Goal: Transaction & Acquisition: Purchase product/service

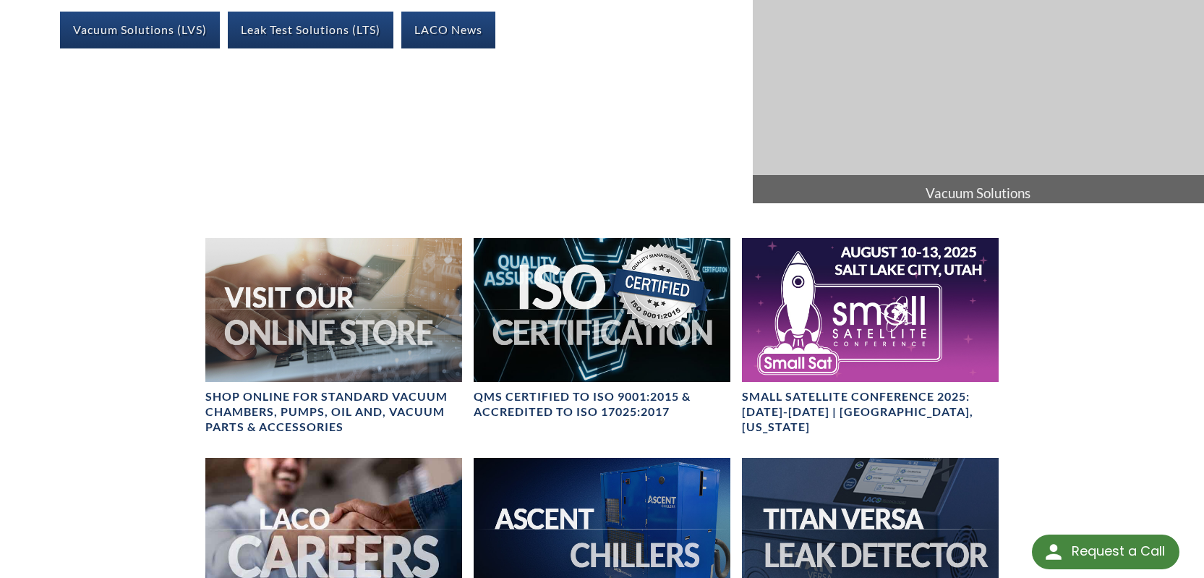
scroll to position [333, 0]
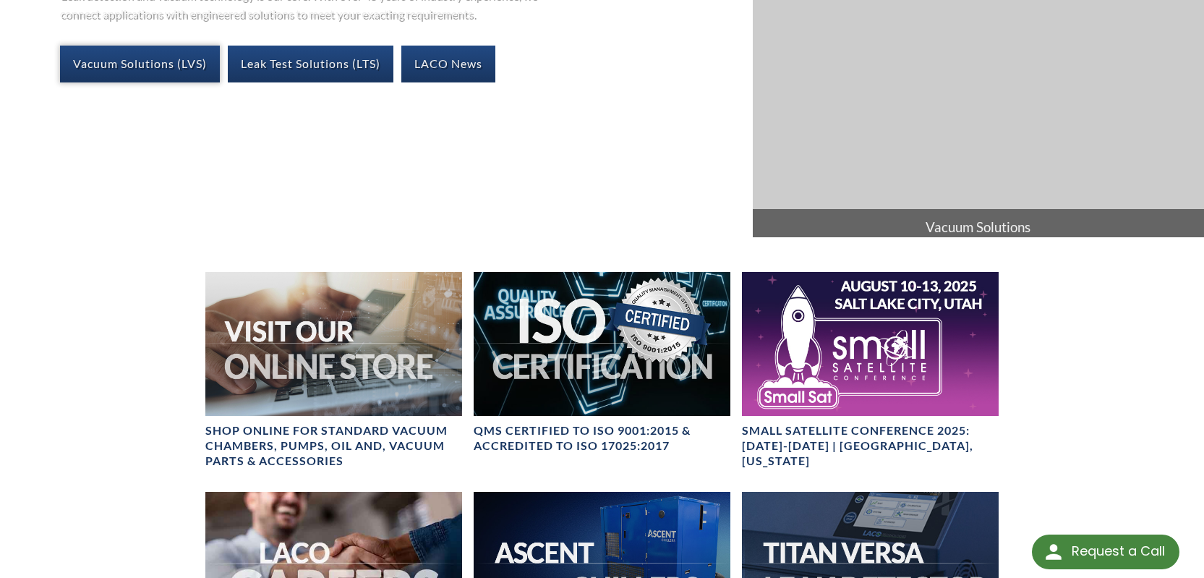
click at [181, 82] on link "Vacuum Solutions (LVS)" at bounding box center [140, 64] width 160 height 36
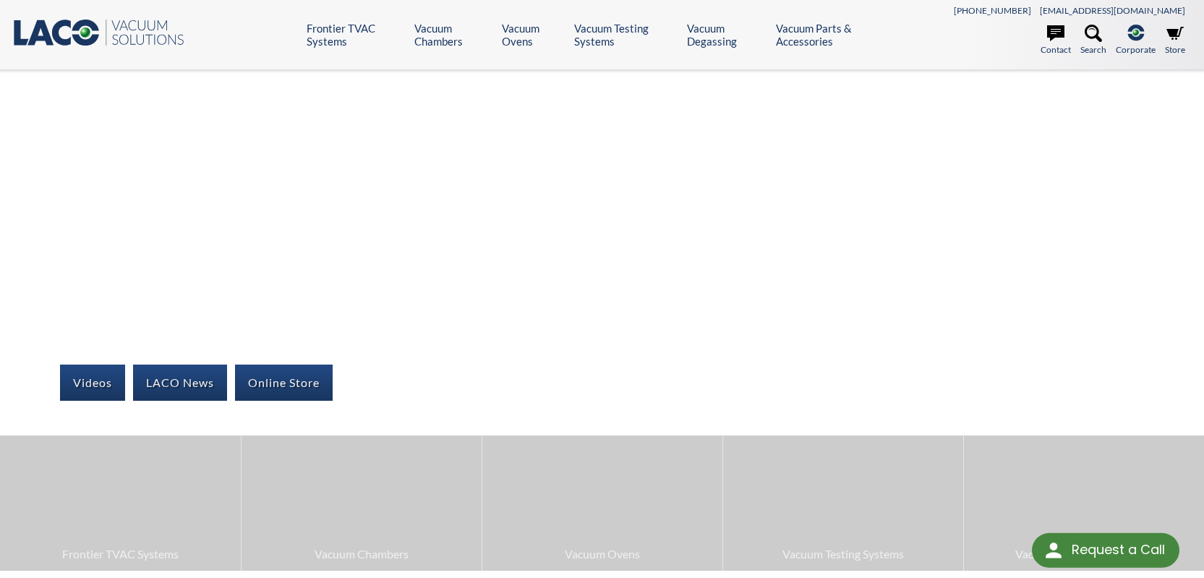
select select "Language Translate Widget"
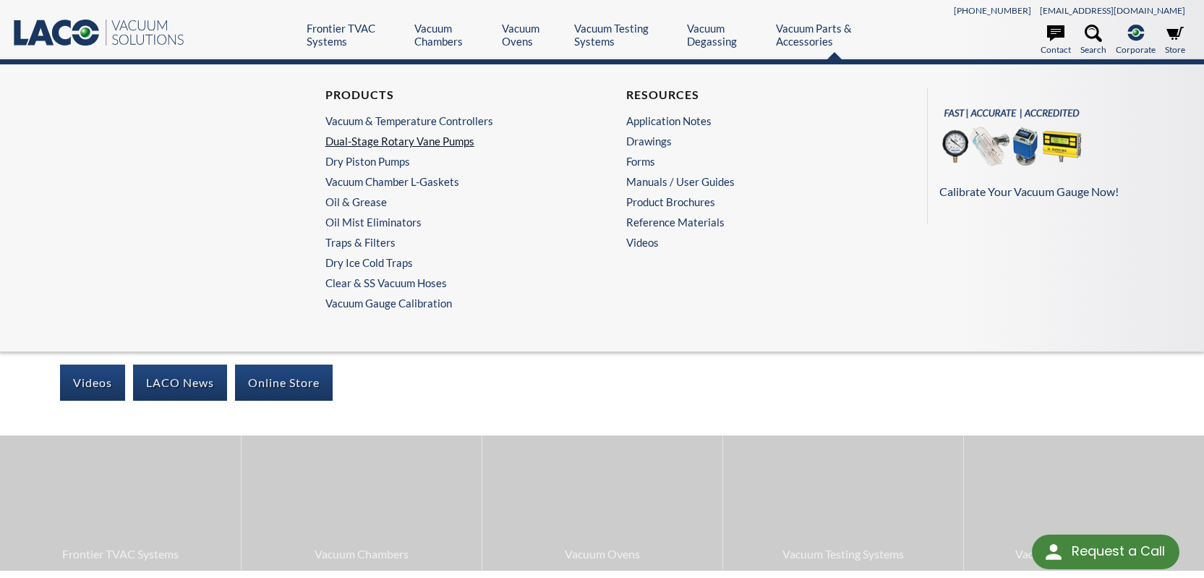
click at [467, 148] on link "Dual-Stage Rotary Vane Pumps" at bounding box center [448, 141] width 246 height 13
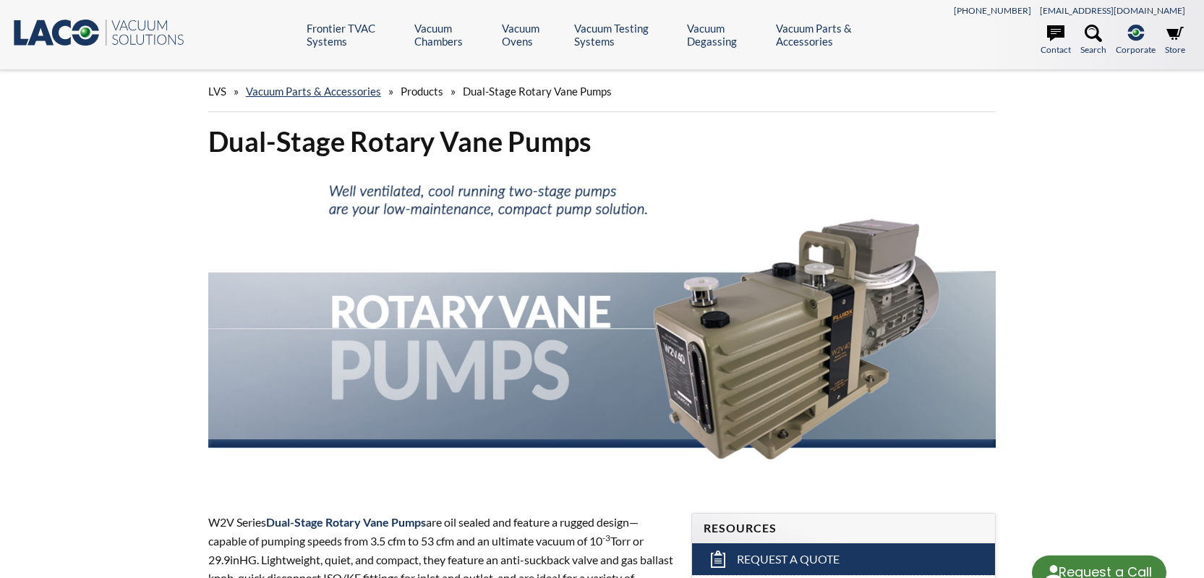
select select "Language Translate Widget"
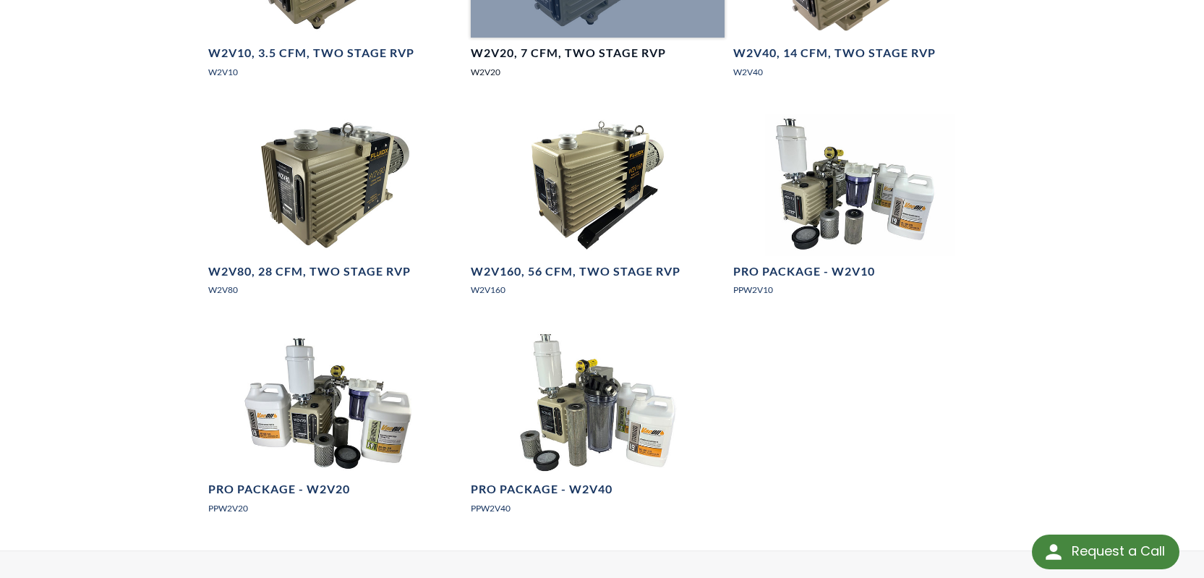
scroll to position [1214, 0]
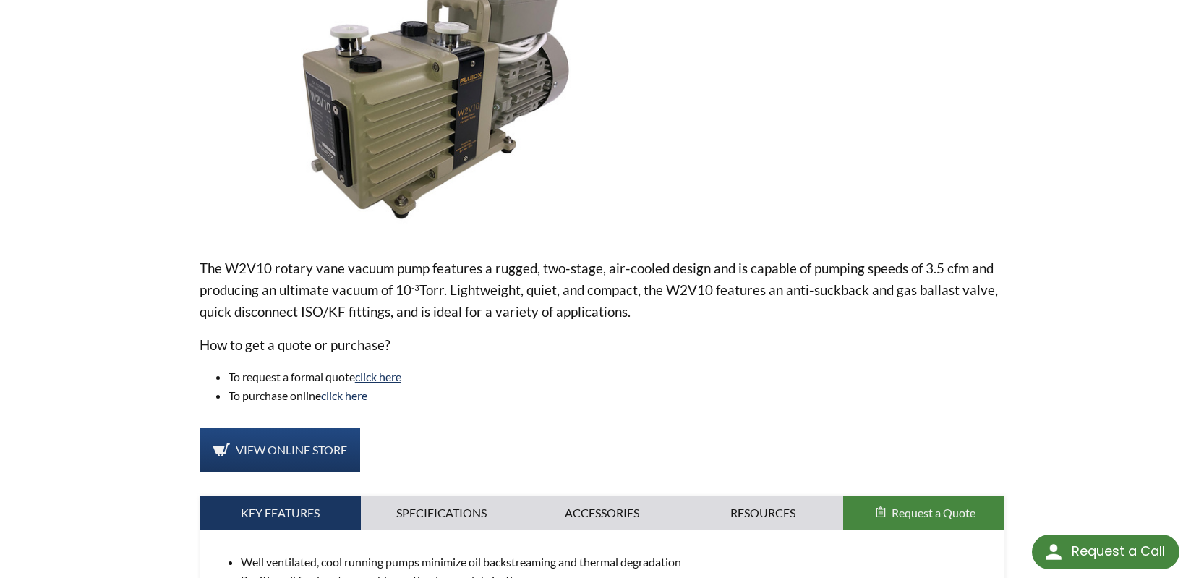
scroll to position [253, 0]
click at [660, 199] on img at bounding box center [436, 102] width 472 height 265
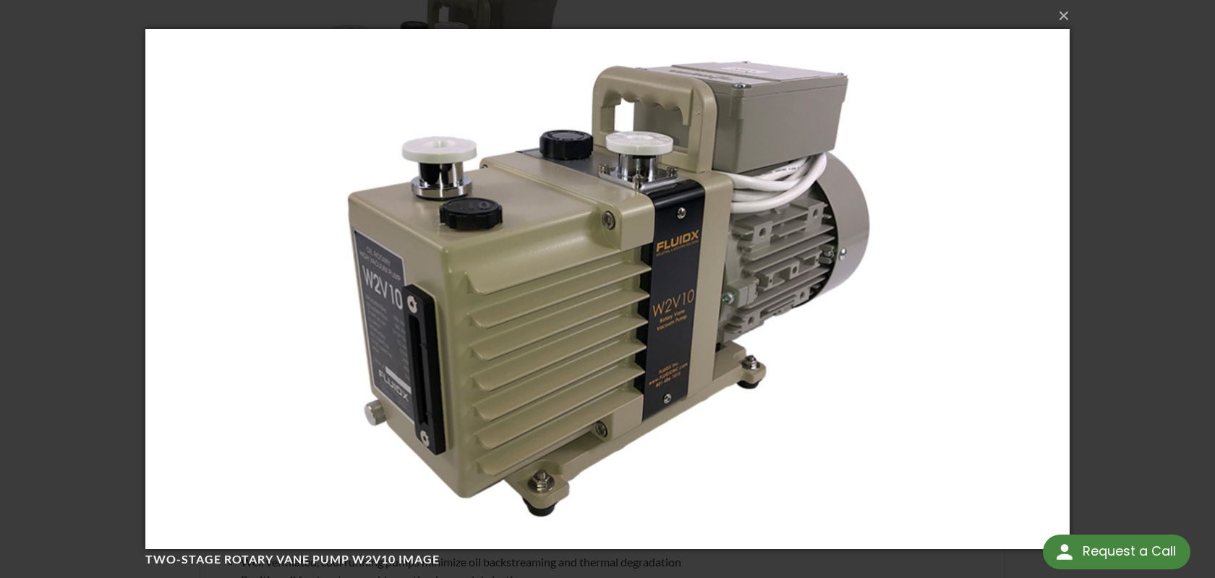
click at [707, 242] on img at bounding box center [607, 289] width 924 height 578
click at [1058, 16] on button "×" at bounding box center [612, 16] width 924 height 32
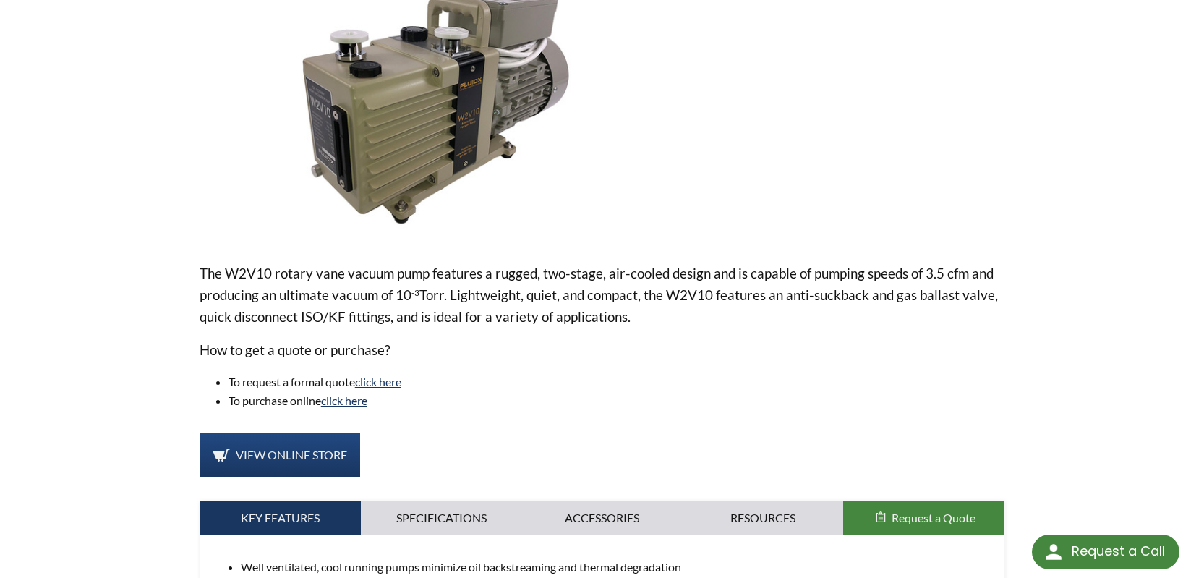
scroll to position [0, 0]
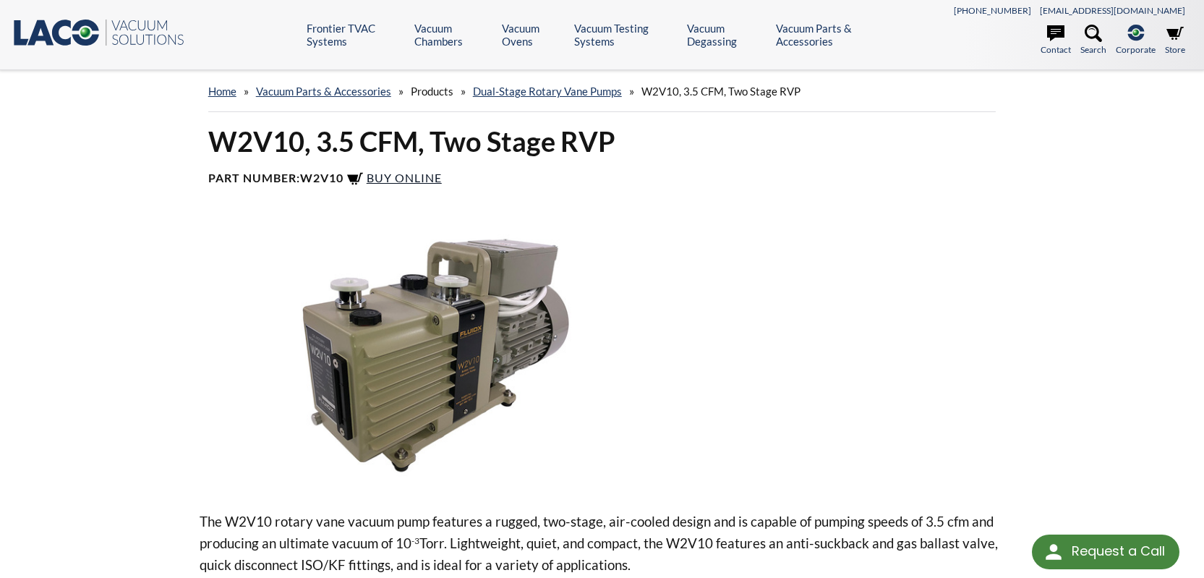
click at [442, 184] on span "Buy Online" at bounding box center [404, 178] width 75 height 14
